Goal: Task Accomplishment & Management: Complete application form

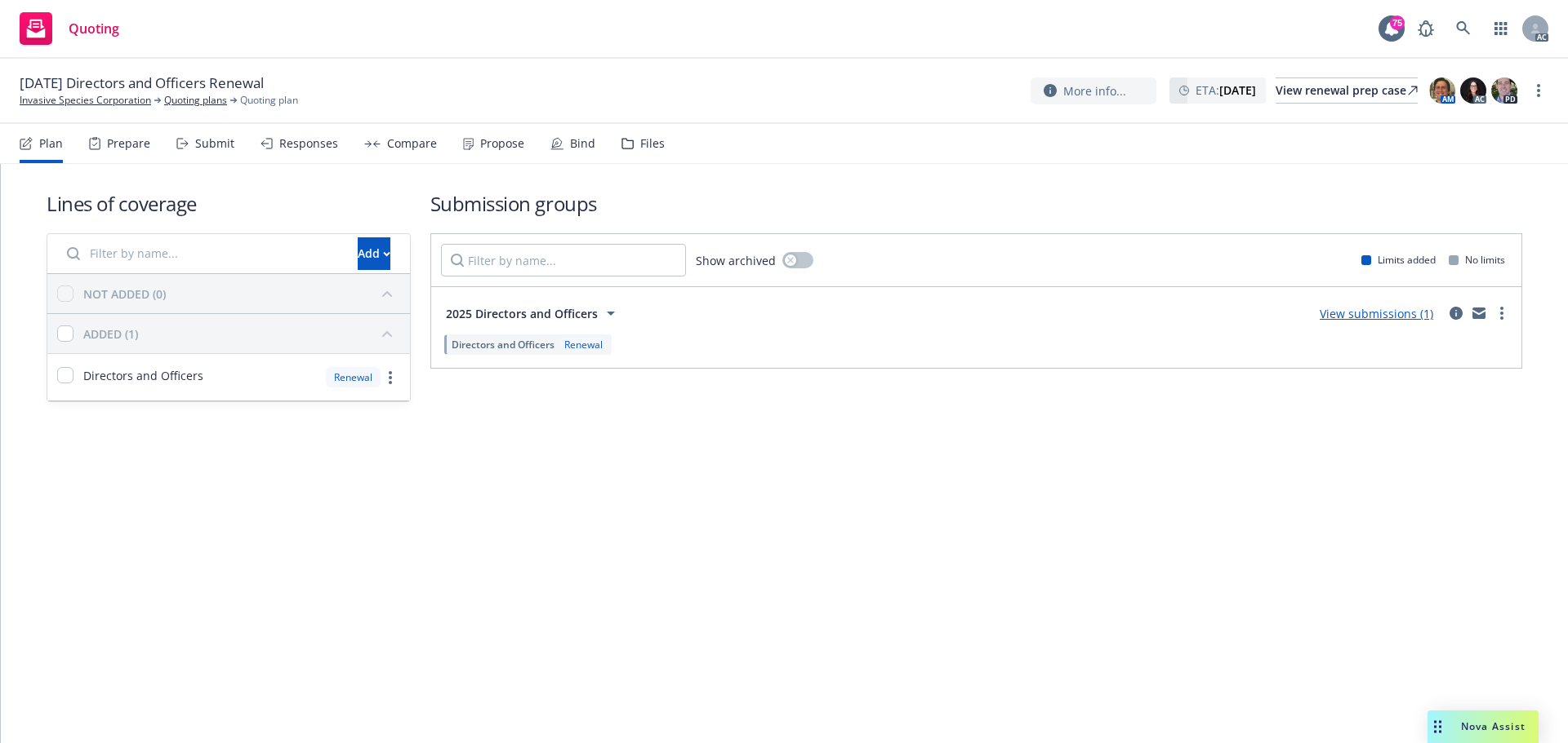
click at [221, 153] on div "Submit" at bounding box center [205, 143] width 58 height 39
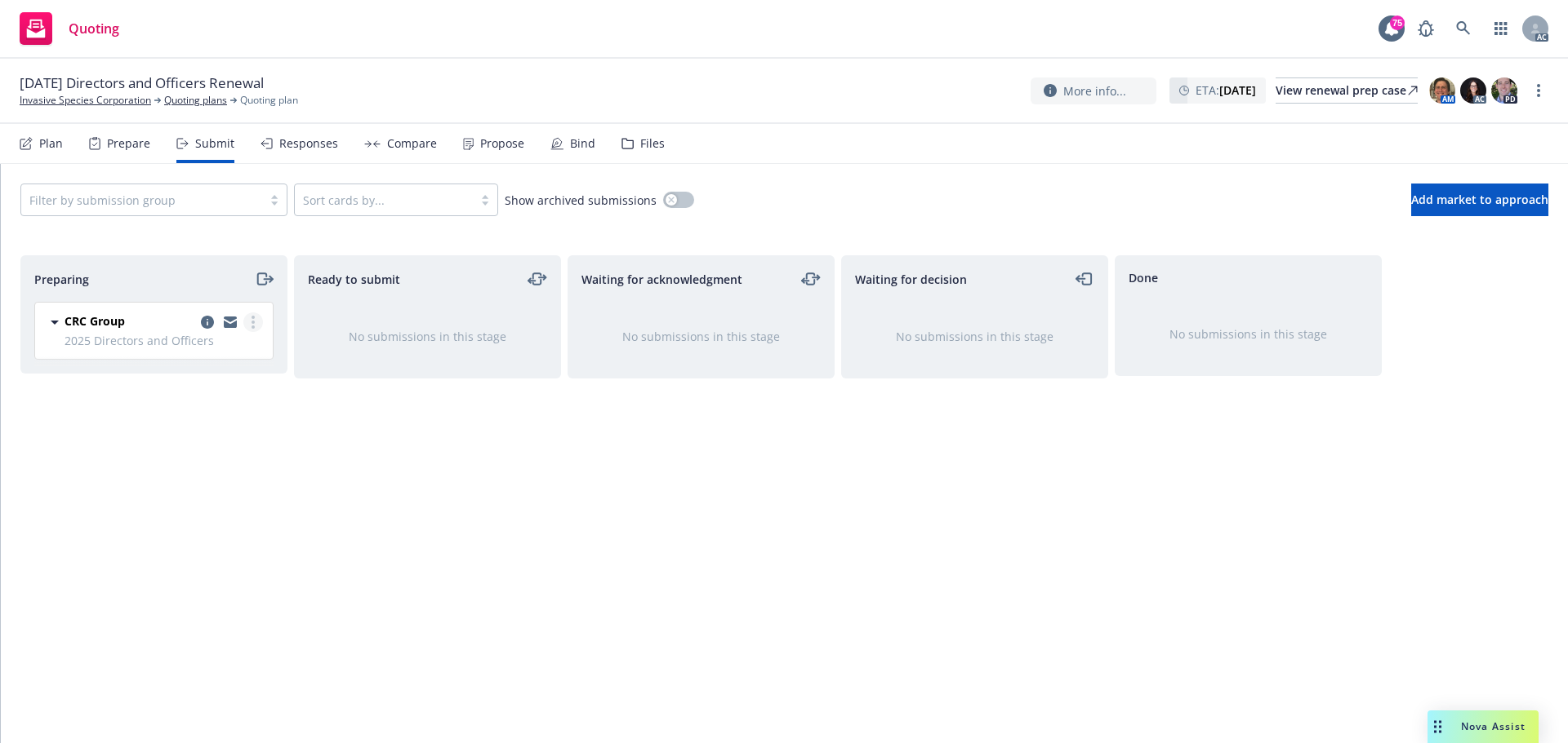
click at [256, 325] on link "more" at bounding box center [252, 322] width 19 height 19
click at [222, 391] on span "Log acknowledgement" at bounding box center [179, 388] width 161 height 15
